Goal: Find specific page/section: Find specific page/section

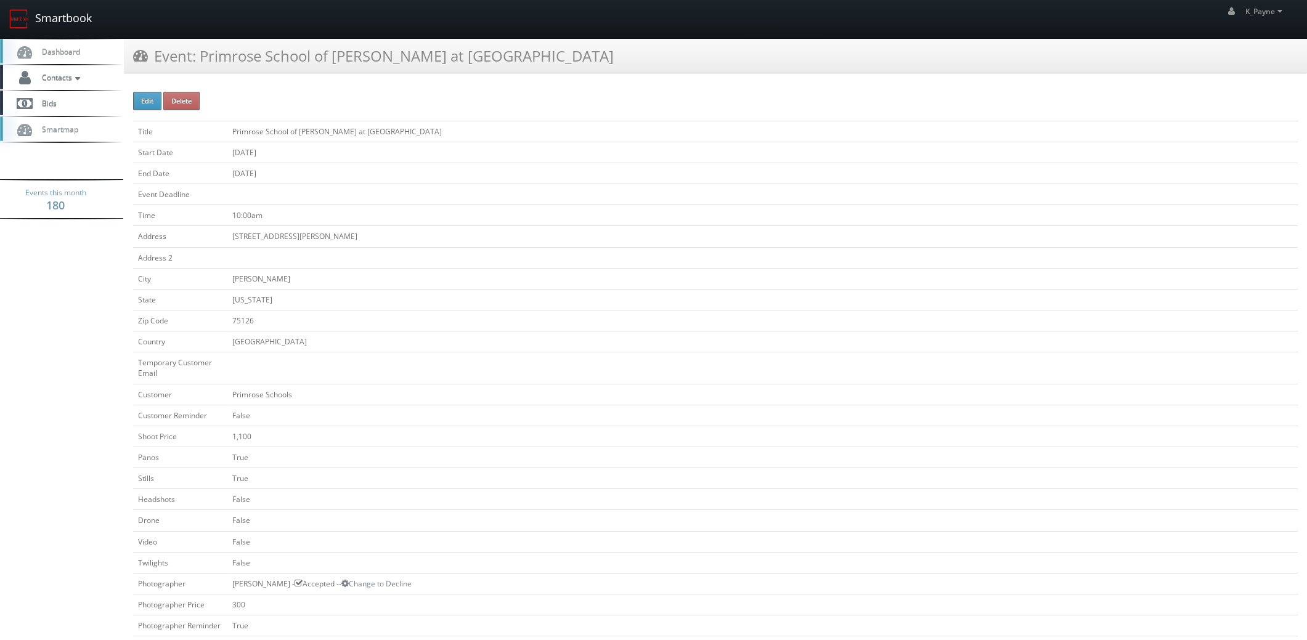
click at [68, 19] on link "Smartbook" at bounding box center [50, 19] width 101 height 38
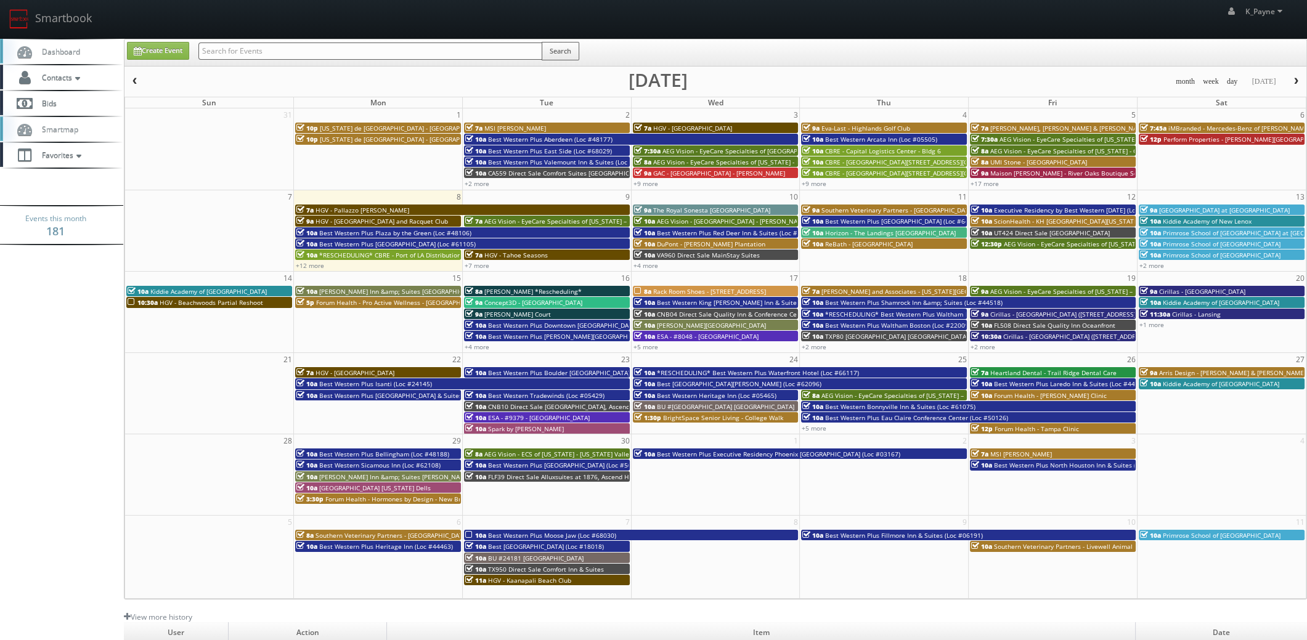
click at [227, 49] on input "text" at bounding box center [370, 51] width 344 height 17
type input "11187"
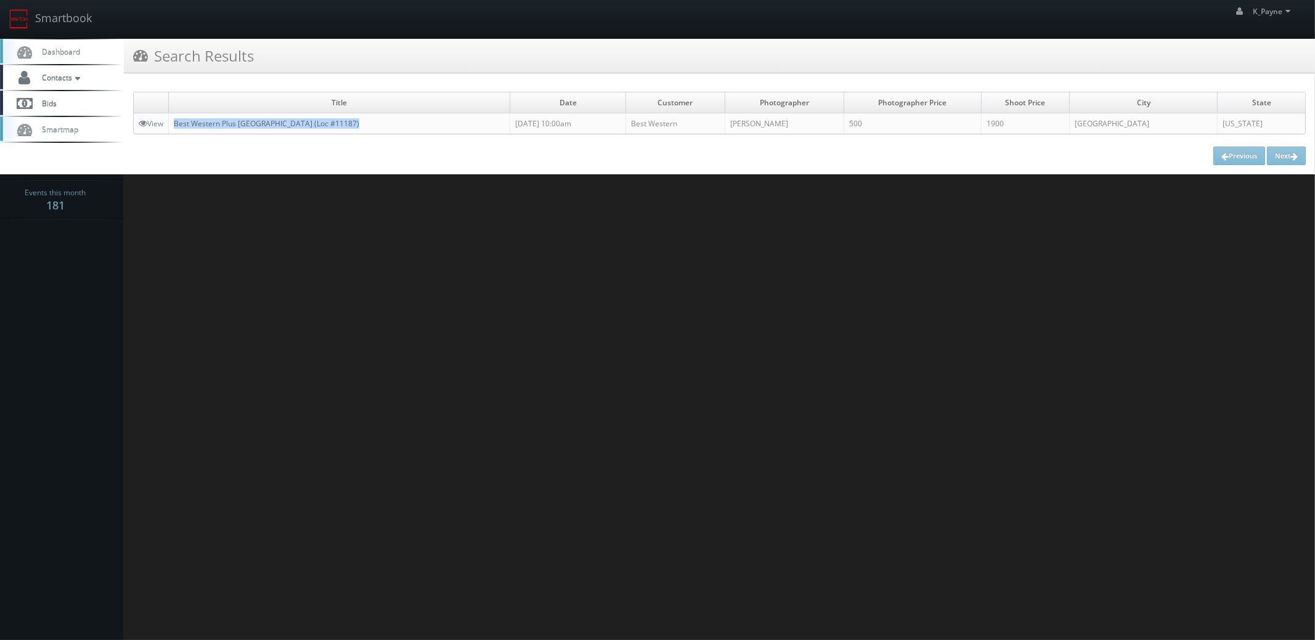
drag, startPoint x: 405, startPoint y: 122, endPoint x: 176, endPoint y: 126, distance: 229.3
click at [176, 126] on td "Best Western Plus Richmond Hill Inn (Loc #11187)" at bounding box center [339, 123] width 341 height 21
copy link "Best Western Plus Richmond Hill Inn (Loc #11187)"
click at [38, 12] on link "Smartbook" at bounding box center [50, 19] width 101 height 38
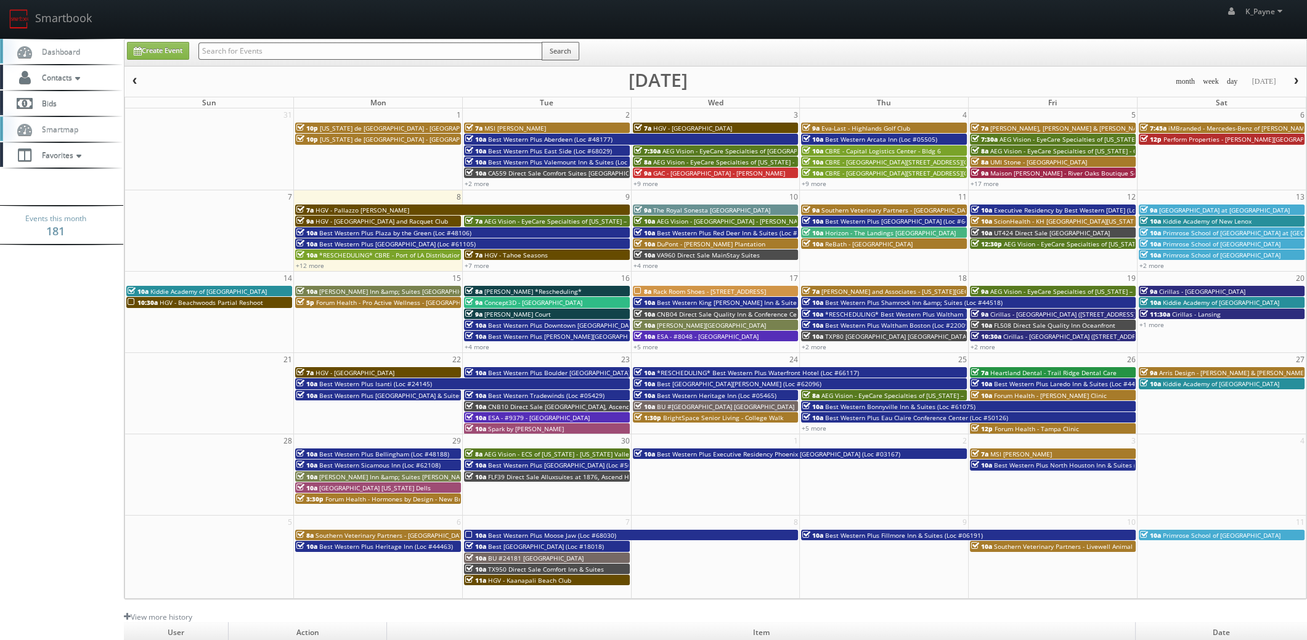
click at [263, 49] on input "text" at bounding box center [370, 51] width 344 height 17
type input "ed wolfe"
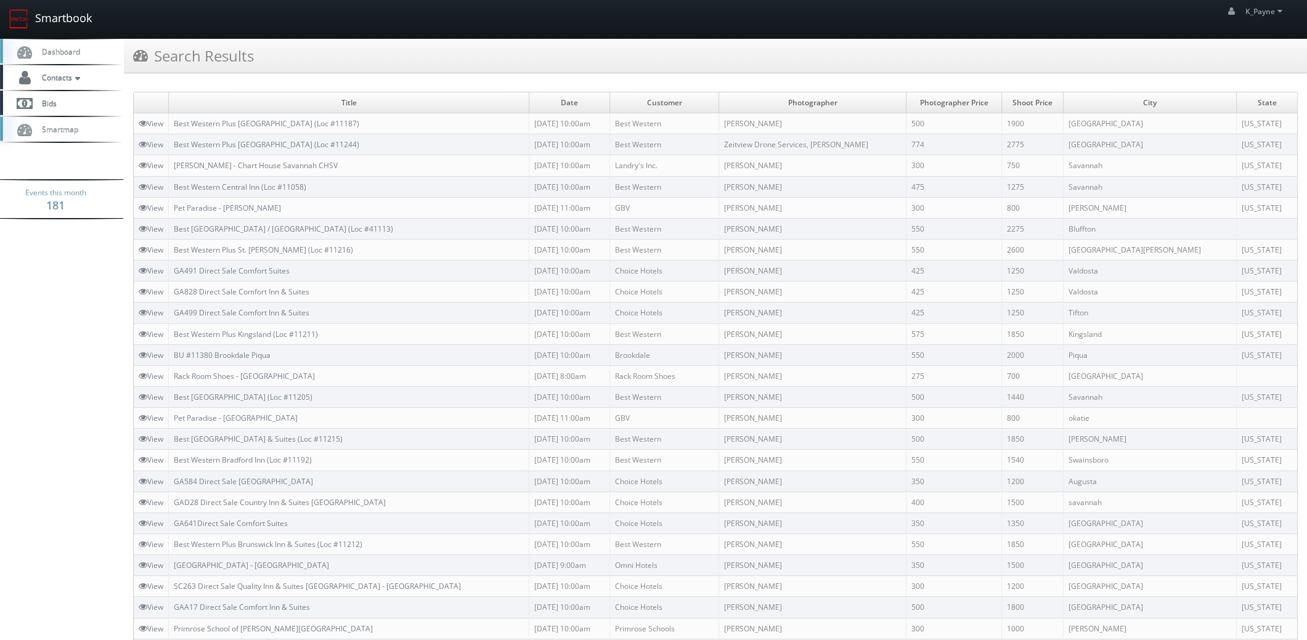
click at [52, 17] on link "Smartbook" at bounding box center [50, 19] width 101 height 38
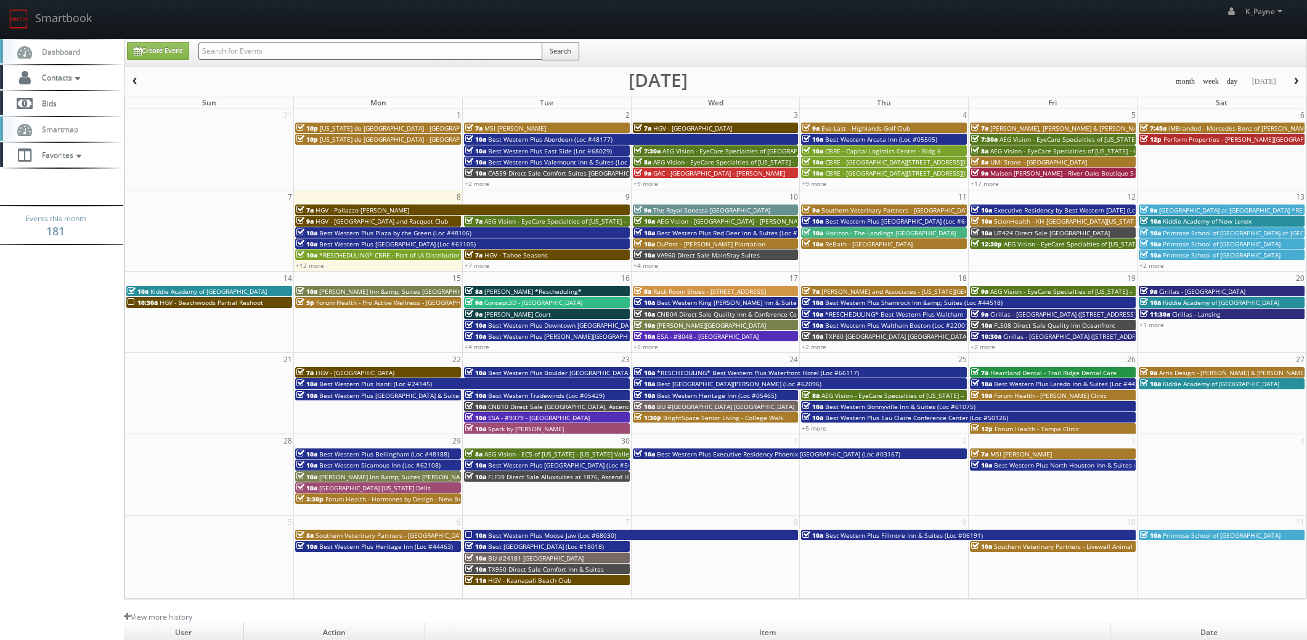
click at [232, 56] on input "text" at bounding box center [370, 51] width 344 height 17
type input "43150"
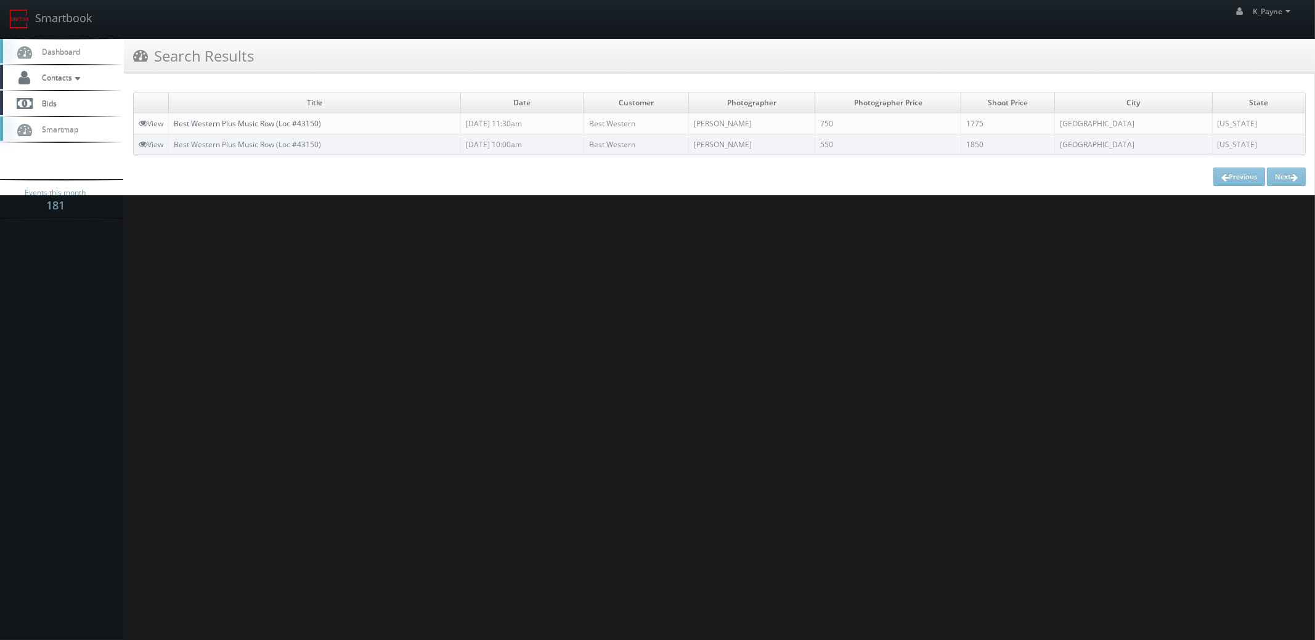
click at [257, 122] on link "Best Western Plus Music Row (Loc #43150)" at bounding box center [247, 123] width 147 height 10
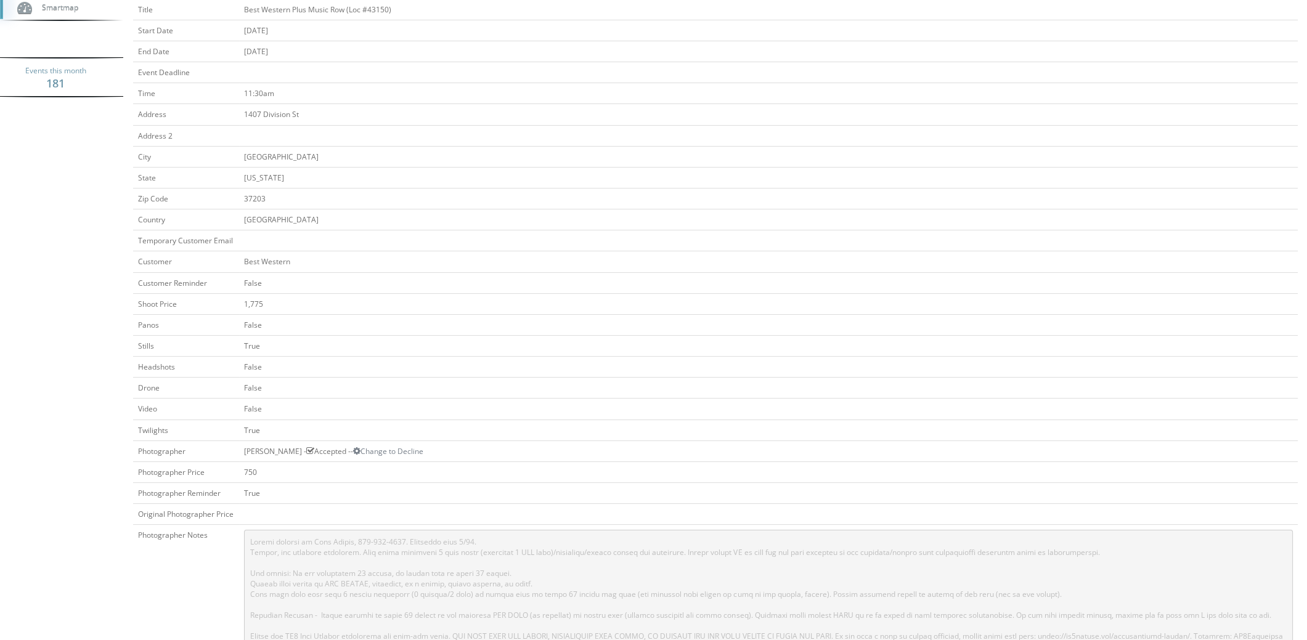
scroll to position [492, 0]
